Goal: Contribute content: Contribute content

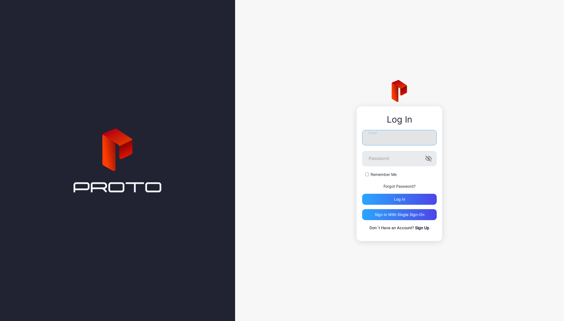
click at [389, 141] on input "Email" at bounding box center [399, 137] width 75 height 15
paste input "**********"
type input "**********"
click at [374, 177] on label "Remember Me" at bounding box center [384, 174] width 26 height 5
click at [394, 199] on div "Log in" at bounding box center [399, 199] width 75 height 11
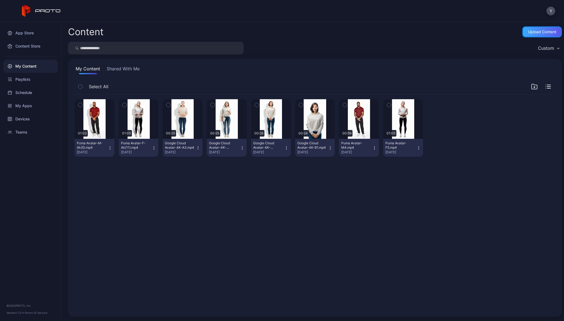
click at [536, 31] on div "Upload Content" at bounding box center [542, 32] width 28 height 4
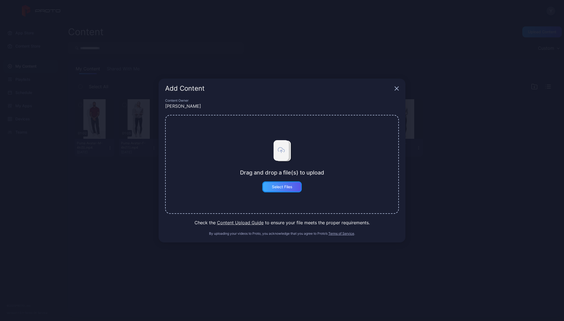
click at [281, 189] on div "Select Files" at bounding box center [282, 186] width 40 height 11
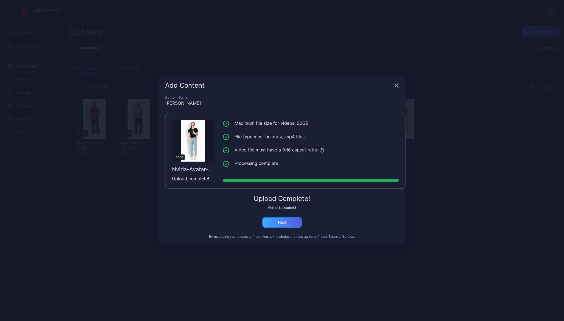
click at [289, 226] on div "Next" at bounding box center [282, 222] width 40 height 11
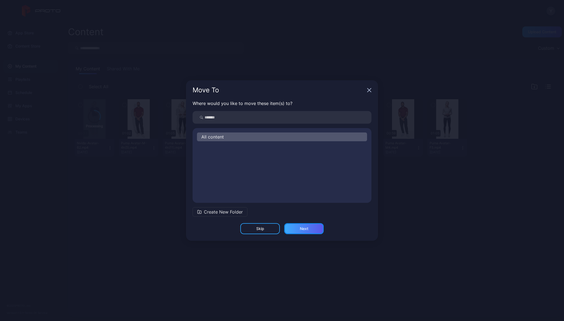
click at [295, 226] on div "Next" at bounding box center [304, 228] width 40 height 11
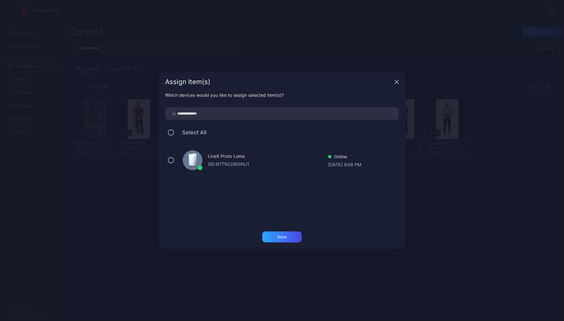
click at [168, 158] on div "LiveX Proto [PERSON_NAME]: BTTN22900NJ1 Online [DATE] 9:08 PM" at bounding box center [285, 159] width 240 height 27
click at [278, 233] on div "Done" at bounding box center [282, 236] width 40 height 11
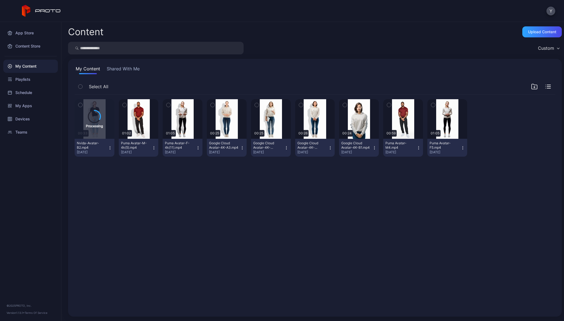
click at [127, 105] on icon "button" at bounding box center [125, 105] width 4 height 6
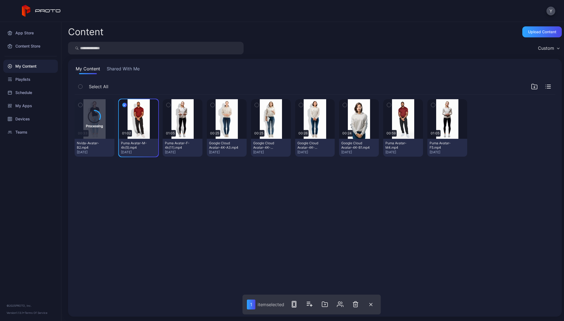
click at [170, 105] on icon "button" at bounding box center [169, 105] width 4 height 6
click at [219, 104] on button "button" at bounding box center [213, 105] width 12 height 12
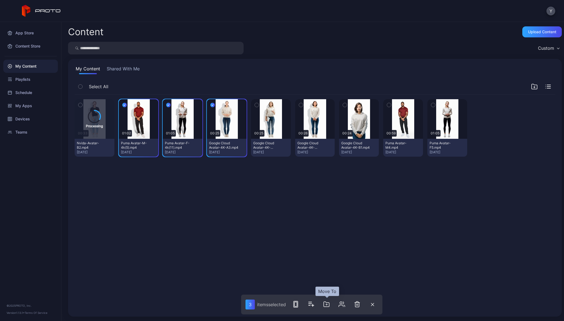
click at [327, 304] on icon "button" at bounding box center [326, 304] width 7 height 7
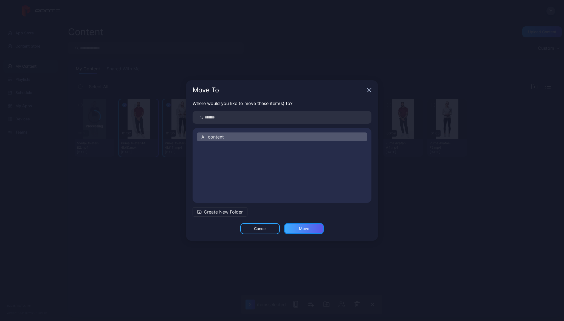
click at [297, 227] on div "Move" at bounding box center [304, 228] width 40 height 11
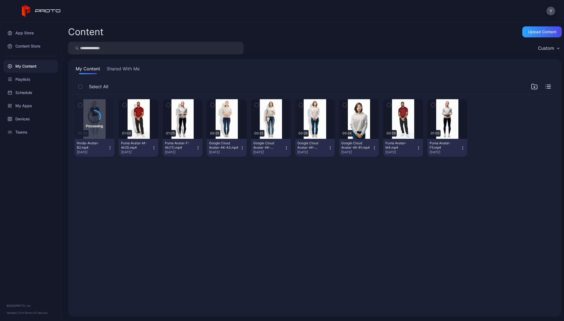
click at [127, 105] on icon "button" at bounding box center [125, 105] width 4 height 6
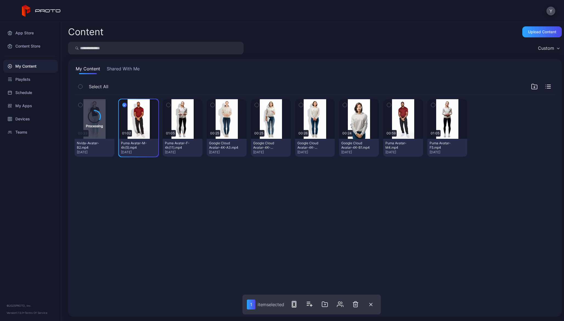
click at [170, 103] on icon "button" at bounding box center [169, 105] width 4 height 6
click at [215, 104] on icon "button" at bounding box center [213, 105] width 4 height 6
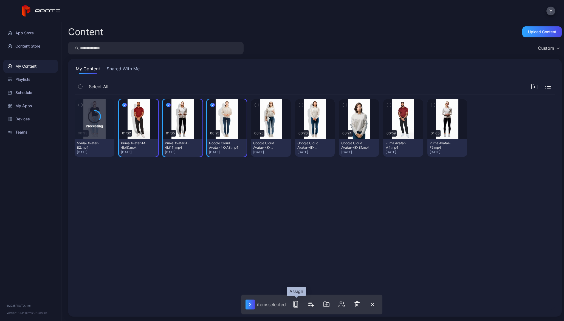
click at [299, 303] on icon "button" at bounding box center [296, 304] width 7 height 7
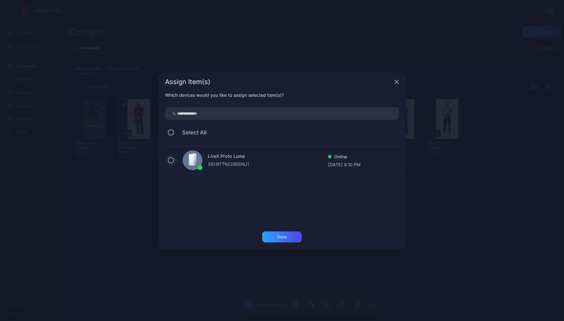
click at [171, 161] on button at bounding box center [171, 160] width 6 height 6
click at [279, 237] on div "Done" at bounding box center [282, 236] width 9 height 4
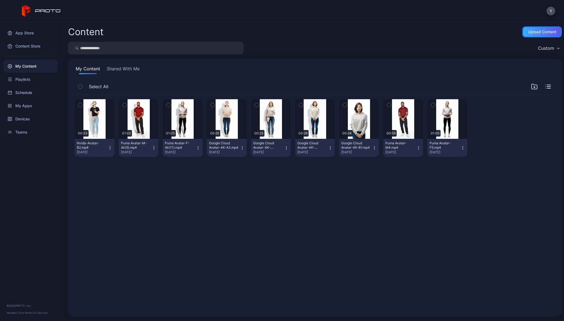
click at [528, 29] on div "Upload Content" at bounding box center [543, 31] width 40 height 11
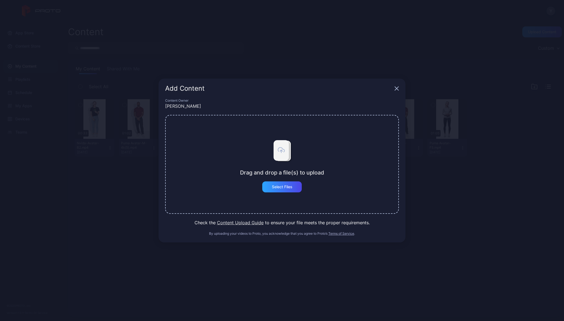
click at [278, 193] on div "Drag and drop a file(s) to upload Select Files" at bounding box center [282, 164] width 234 height 99
click at [279, 188] on div "Select Files" at bounding box center [282, 186] width 21 height 4
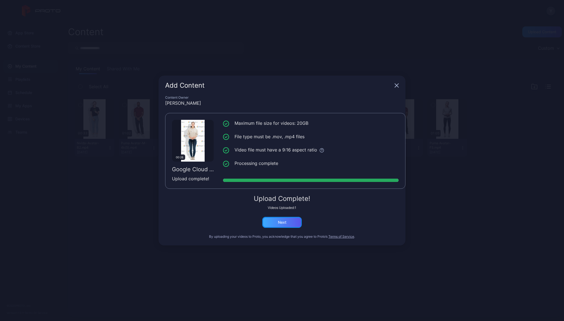
click at [285, 220] on div "Next" at bounding box center [282, 222] width 9 height 4
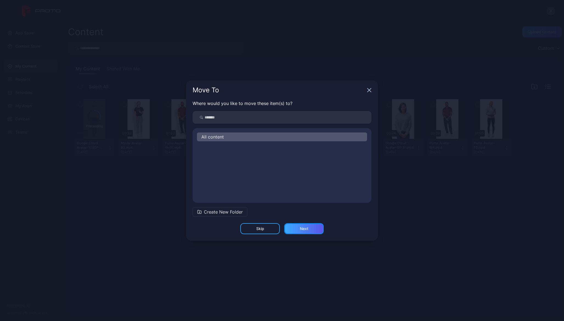
click at [300, 229] on div "Next" at bounding box center [304, 228] width 40 height 11
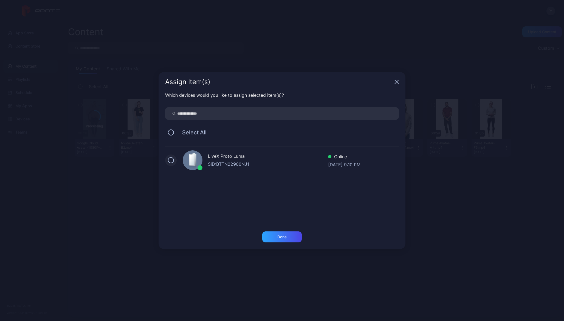
click at [170, 160] on button at bounding box center [171, 160] width 6 height 6
click at [286, 236] on div "Done" at bounding box center [282, 236] width 9 height 4
